Goal: Task Accomplishment & Management: Manage account settings

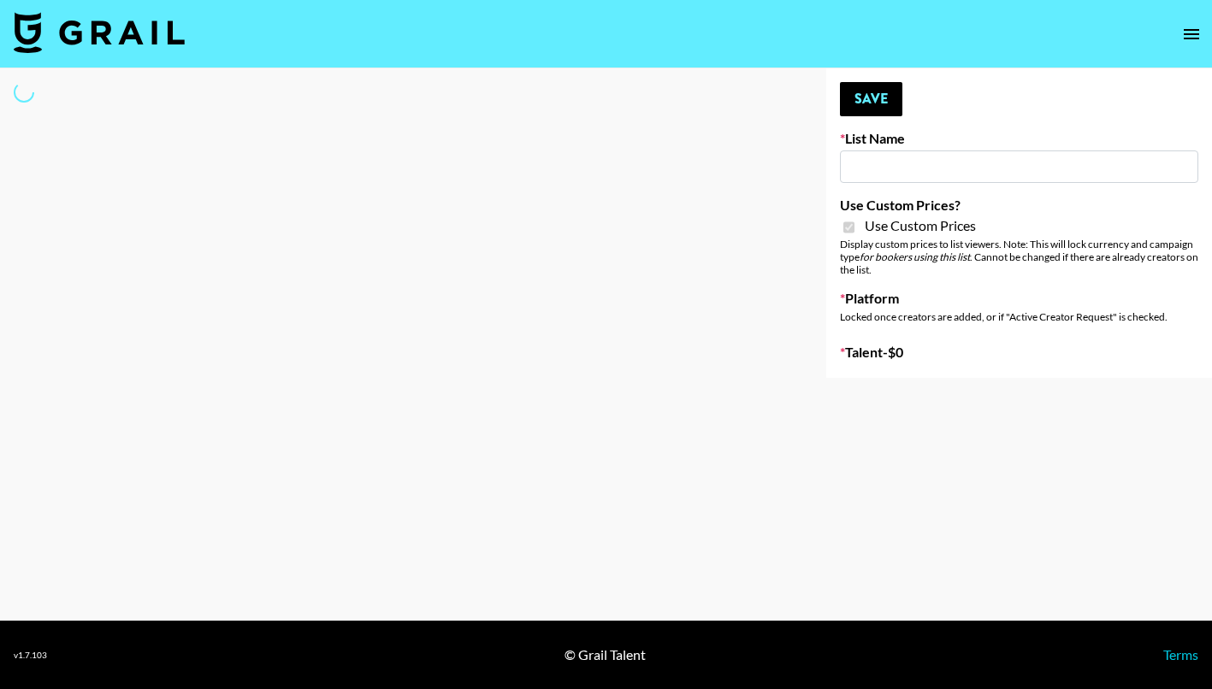
type input "Topsurveys ([DATE])"
checkbox input "true"
select select "Brand"
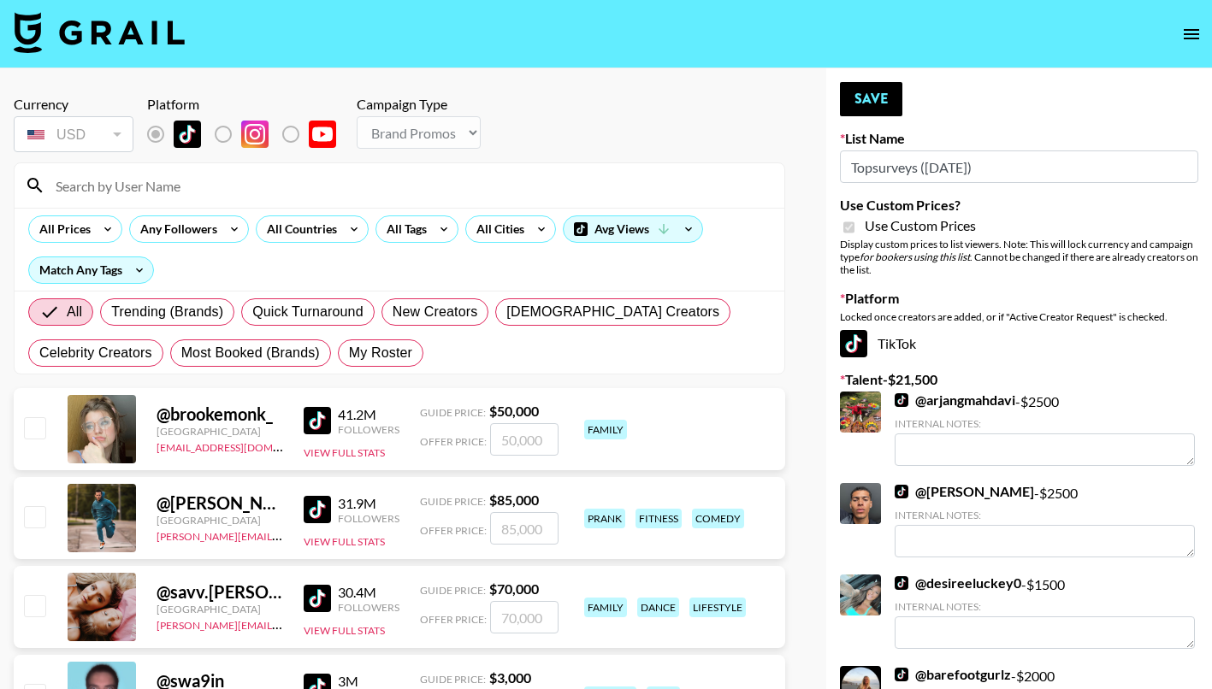
click at [181, 189] on input at bounding box center [409, 185] width 729 height 27
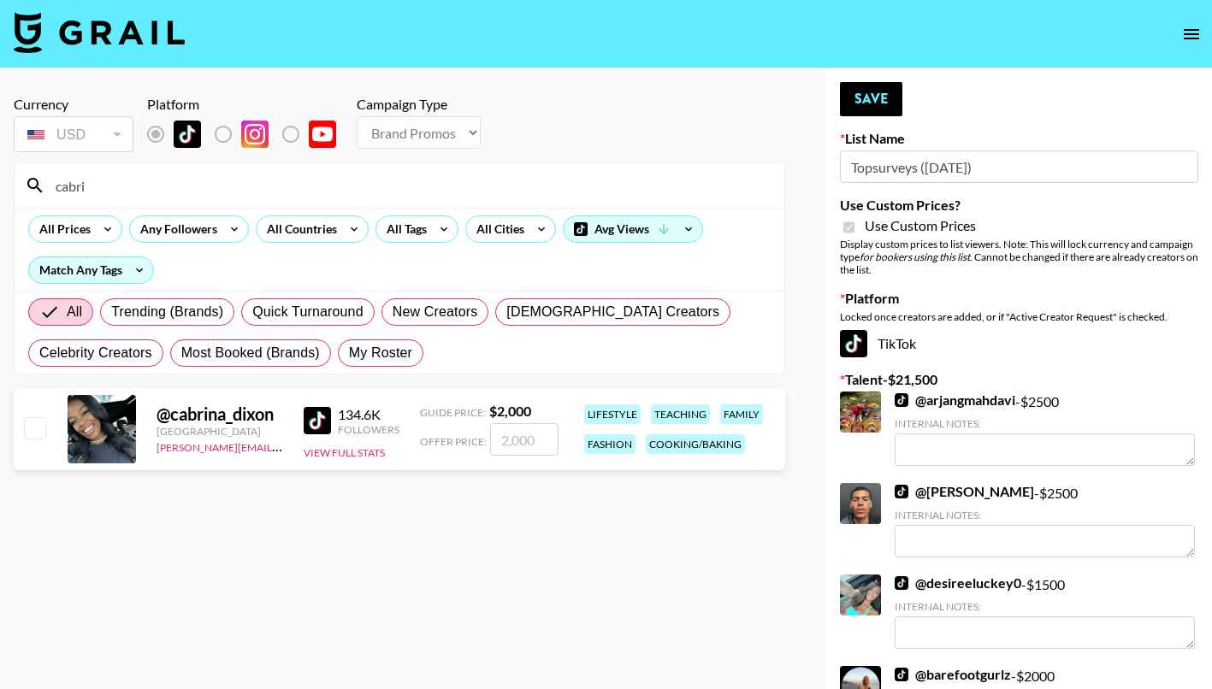
type input "cabri"
click at [36, 428] on input "checkbox" at bounding box center [34, 427] width 21 height 21
checkbox input "true"
type input "2000"
click at [94, 180] on input "cabri" at bounding box center [409, 185] width 729 height 27
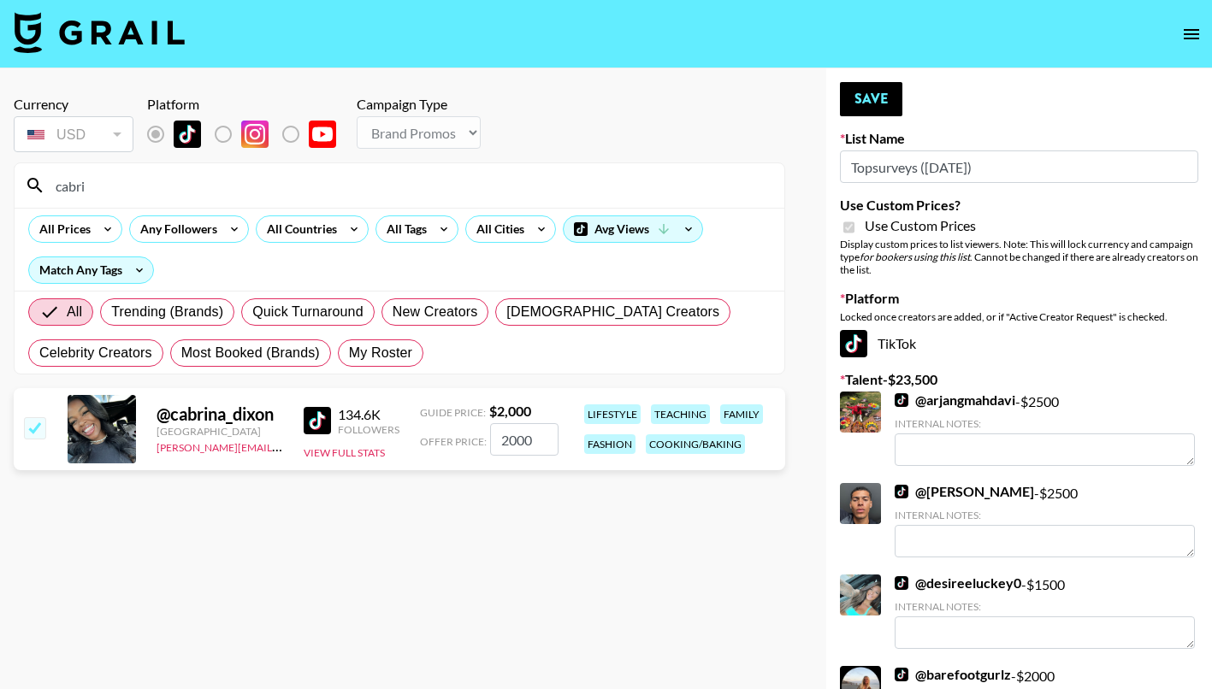
click at [94, 180] on input "cabri" at bounding box center [409, 185] width 729 height 27
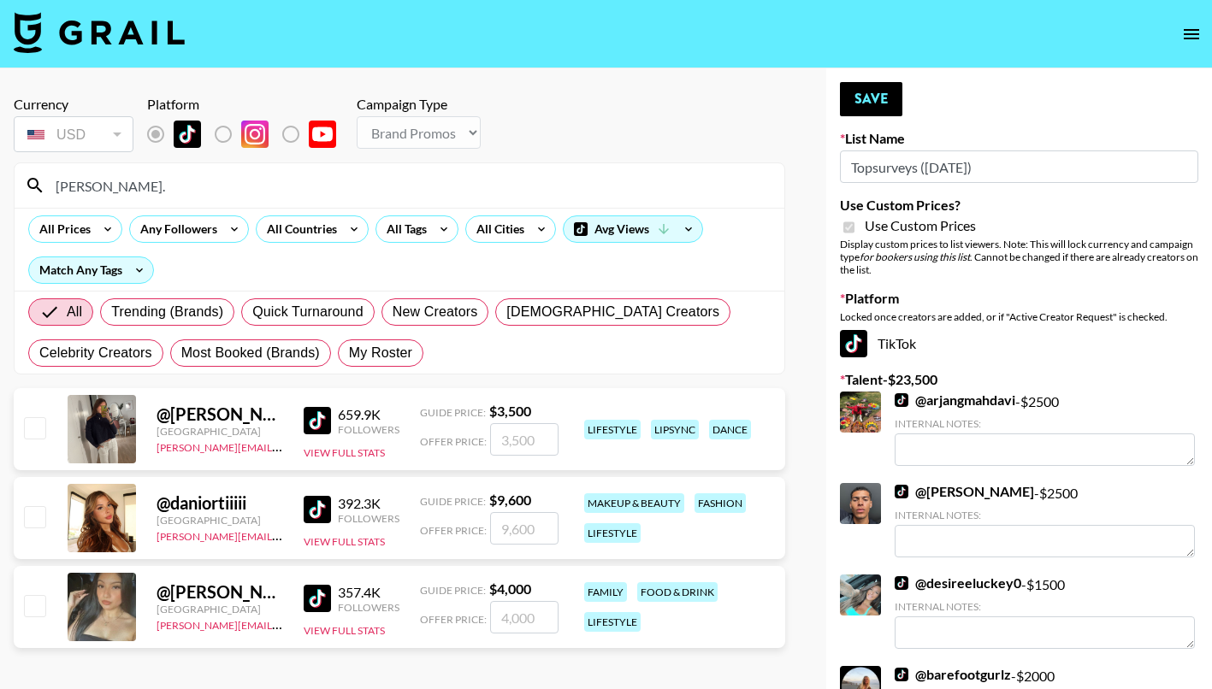
type input "[PERSON_NAME]."
click at [39, 590] on div "@ [PERSON_NAME].reynaaa United States [PERSON_NAME][EMAIL_ADDRESS][PERSON_NAME]…" at bounding box center [399, 607] width 771 height 82
click at [36, 603] on input "checkbox" at bounding box center [34, 605] width 21 height 21
checkbox input "true"
click at [515, 617] on input "4000" at bounding box center [524, 617] width 68 height 32
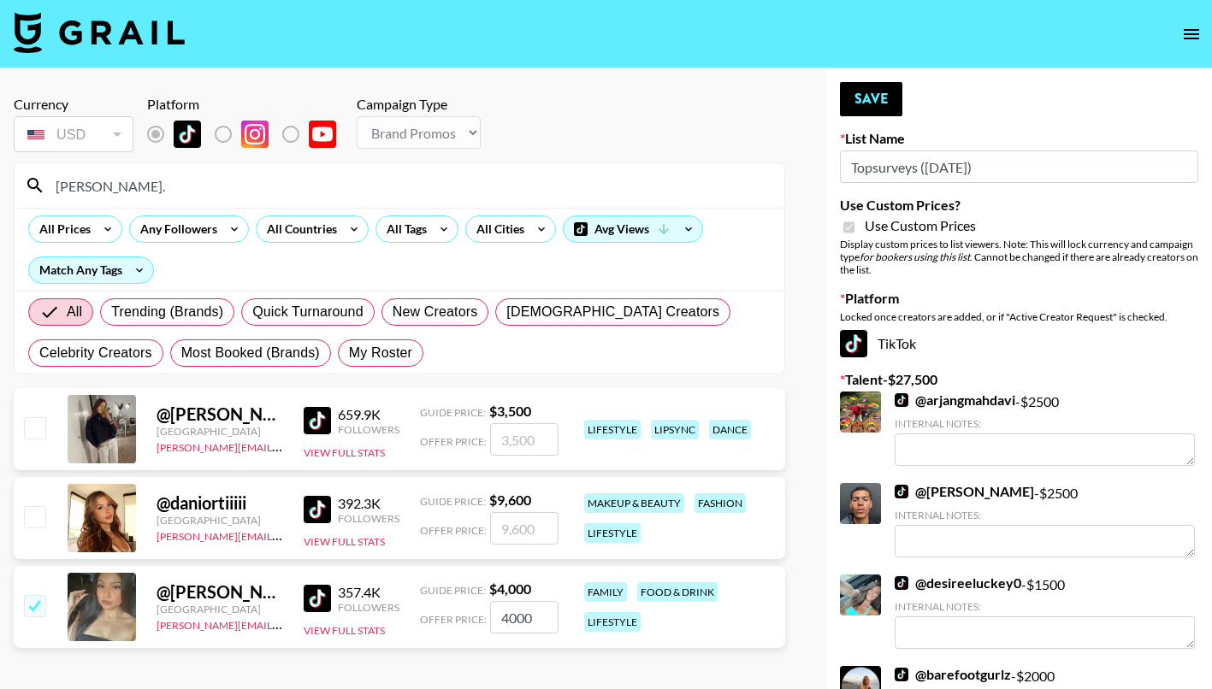
click at [515, 617] on input "4000" at bounding box center [524, 617] width 68 height 32
type input "2500"
click at [700, 640] on div "@ [PERSON_NAME].reynaaa United States [PERSON_NAME][EMAIL_ADDRESS][PERSON_NAME]…" at bounding box center [399, 607] width 771 height 82
click at [167, 182] on input "[PERSON_NAME]." at bounding box center [409, 185] width 729 height 27
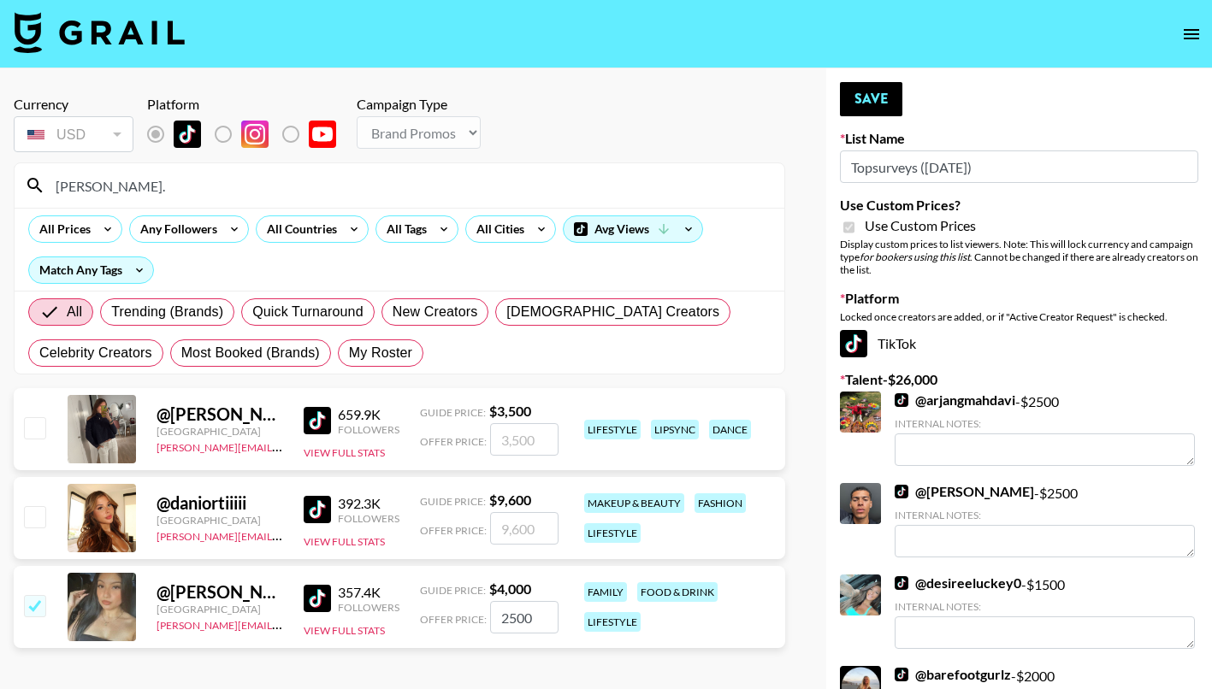
click at [167, 182] on input "[PERSON_NAME]." at bounding box center [409, 185] width 729 height 27
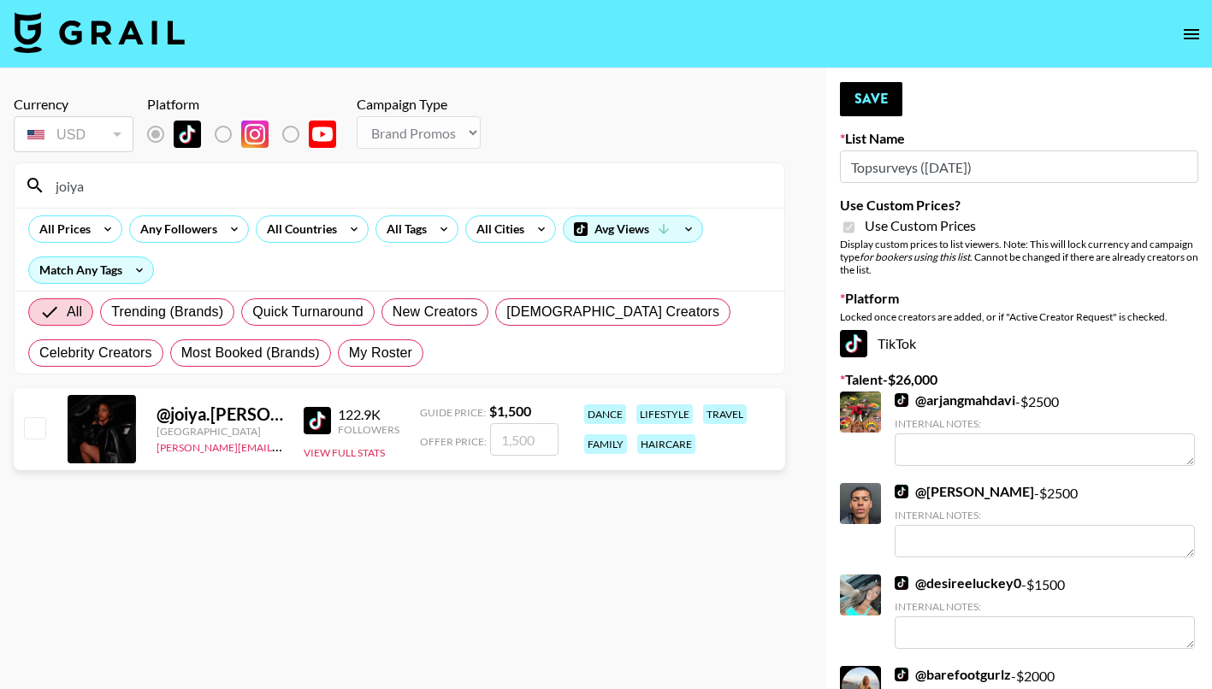
type input "joiya"
click at [32, 428] on input "checkbox" at bounding box center [34, 427] width 21 height 21
checkbox input "true"
type input "1500"
click at [881, 109] on button "Save" at bounding box center [871, 99] width 62 height 34
